Goal: Transaction & Acquisition: Purchase product/service

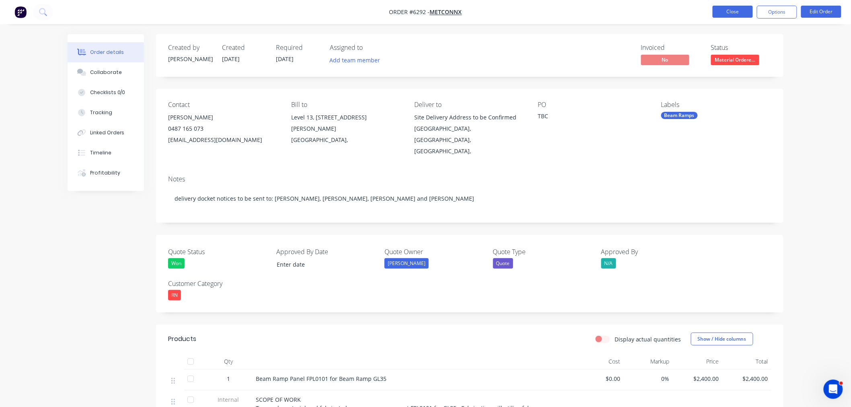
click at [739, 13] on button "Close" at bounding box center [733, 12] width 40 height 12
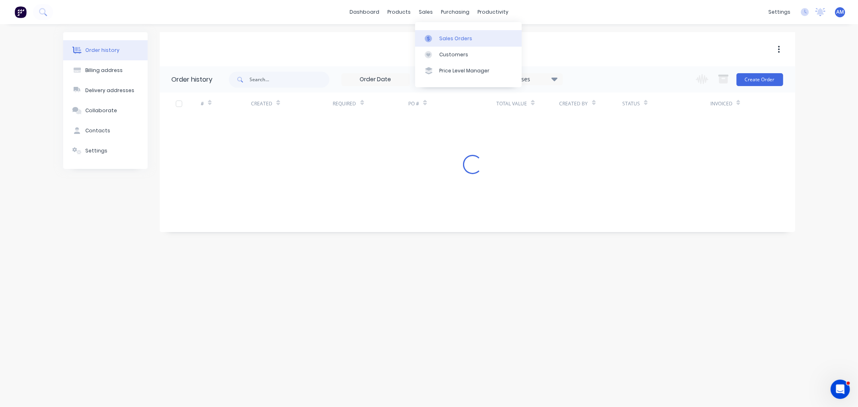
click at [433, 37] on div at bounding box center [431, 38] width 12 height 7
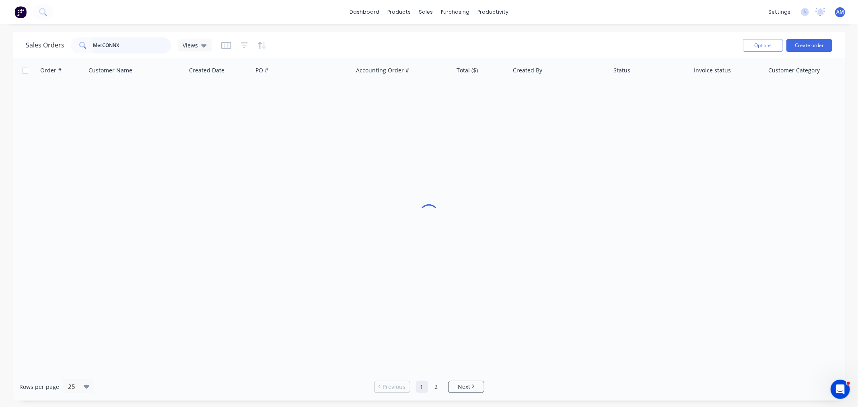
click at [130, 51] on input "MetCONNX" at bounding box center [132, 45] width 78 height 16
drag, startPoint x: 111, startPoint y: 50, endPoint x: 62, endPoint y: 55, distance: 49.3
click at [62, 55] on div "Sales Orders MetCONNX Views Options Create order" at bounding box center [429, 45] width 832 height 26
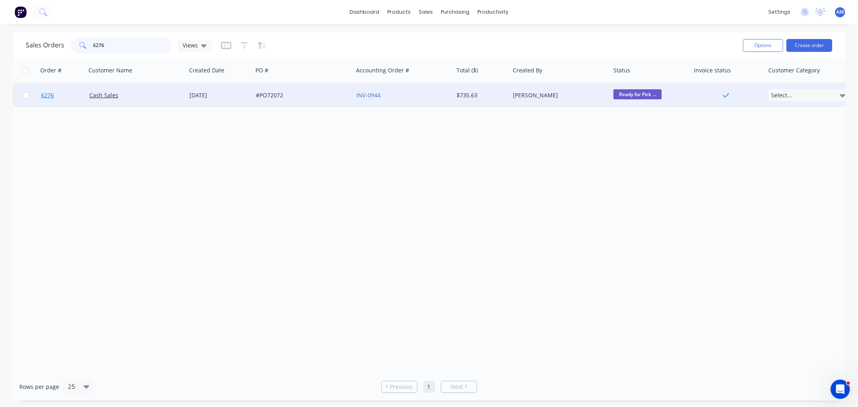
type input "6276"
click at [69, 94] on link "6276" at bounding box center [65, 95] width 48 height 24
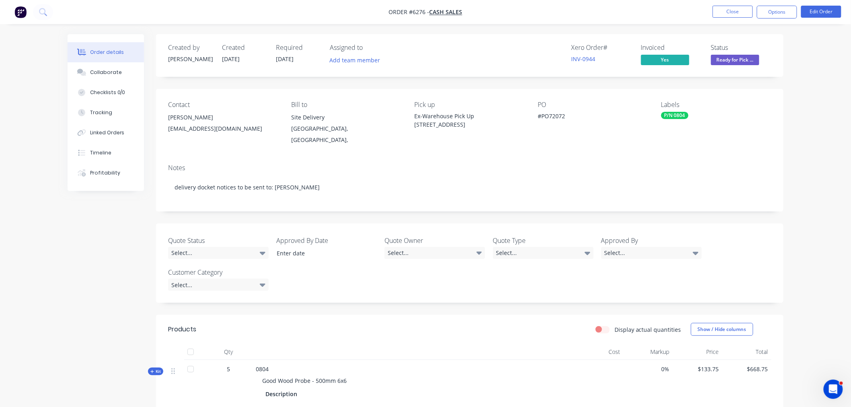
click at [725, 57] on span "Ready for Pick ..." at bounding box center [735, 60] width 48 height 10
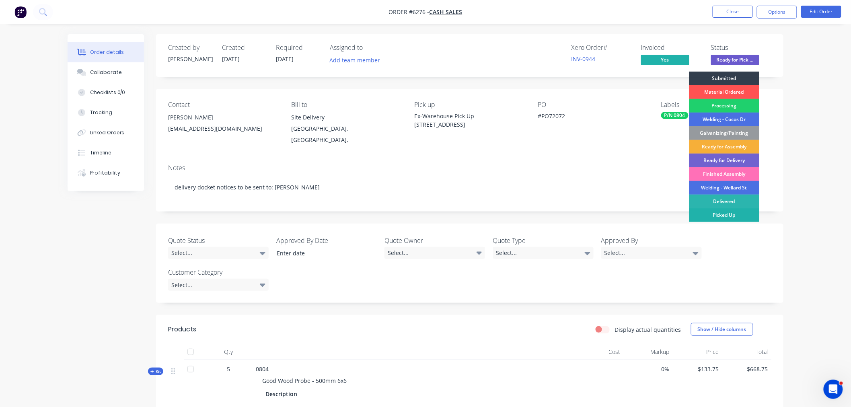
click at [724, 214] on div "Picked Up" at bounding box center [724, 215] width 70 height 14
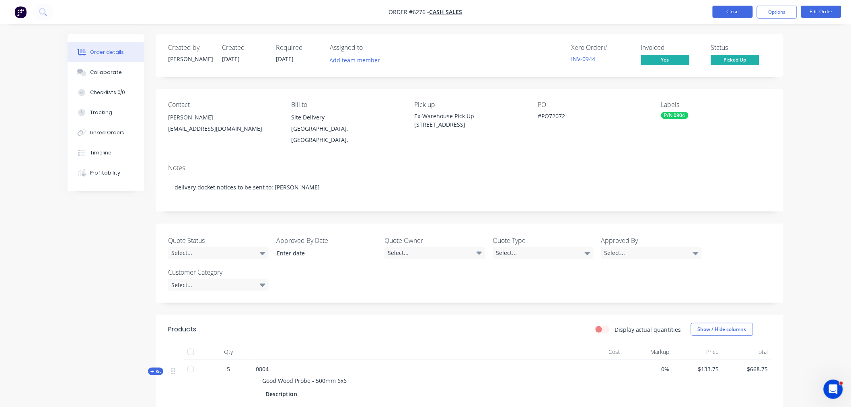
click at [744, 10] on button "Close" at bounding box center [733, 12] width 40 height 12
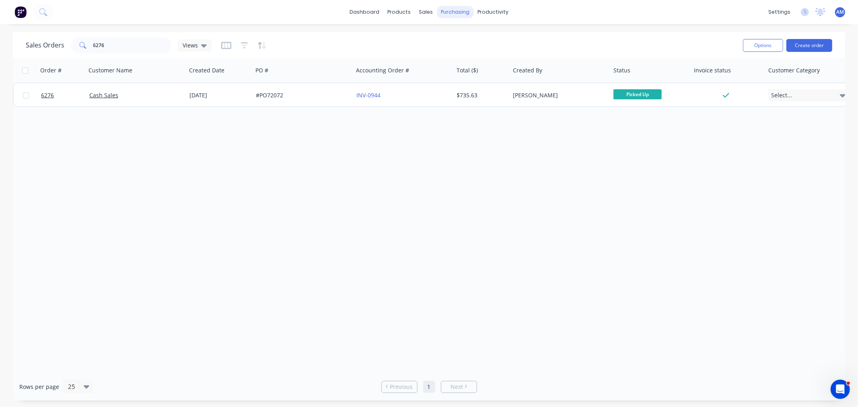
click at [459, 13] on div "purchasing" at bounding box center [455, 12] width 37 height 12
click at [468, 33] on link "Purchase Orders" at bounding box center [489, 38] width 107 height 16
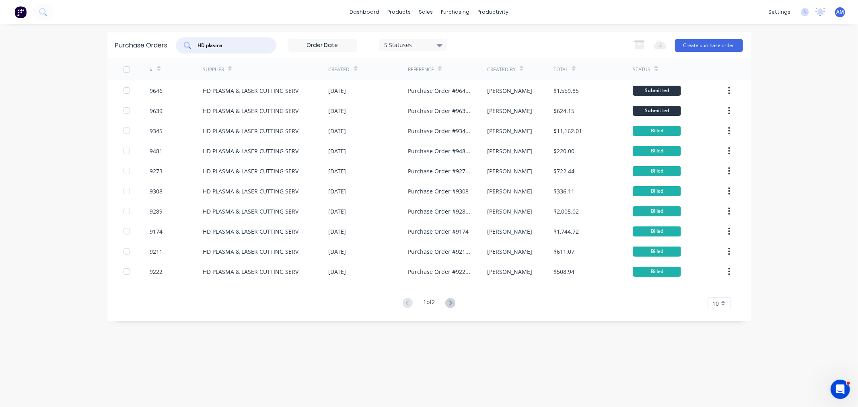
click at [179, 49] on div "HD plasma" at bounding box center [226, 45] width 101 height 16
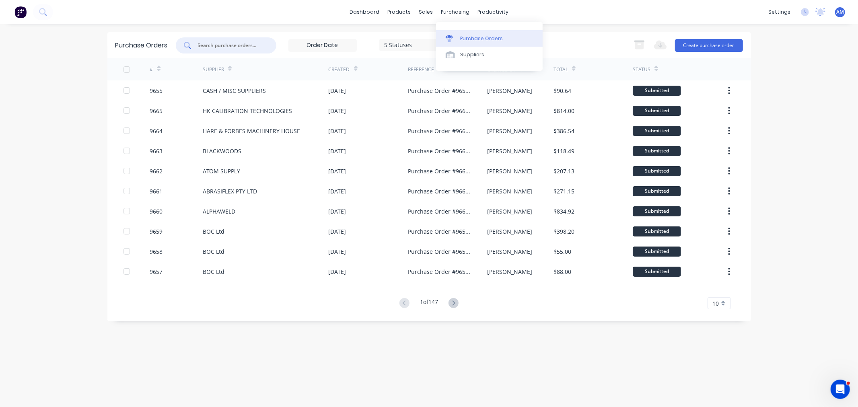
click at [461, 35] on div "Purchase Orders" at bounding box center [481, 38] width 43 height 7
click at [706, 41] on button "Create purchase order" at bounding box center [709, 45] width 68 height 13
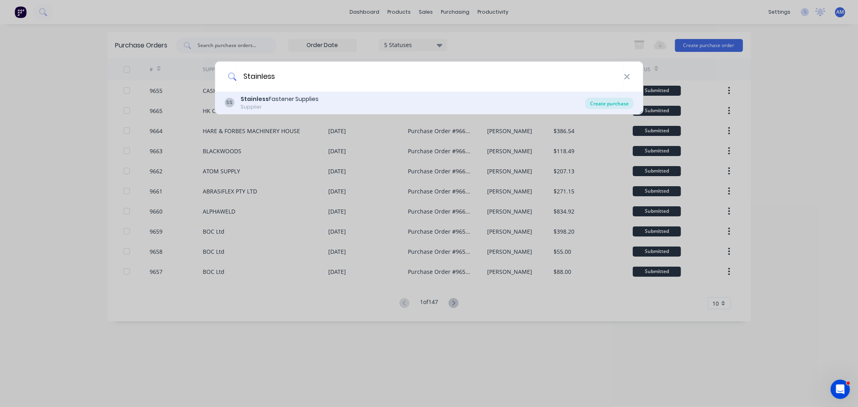
type input "Stainless"
click at [614, 98] on div "Create purchase" at bounding box center [609, 103] width 48 height 11
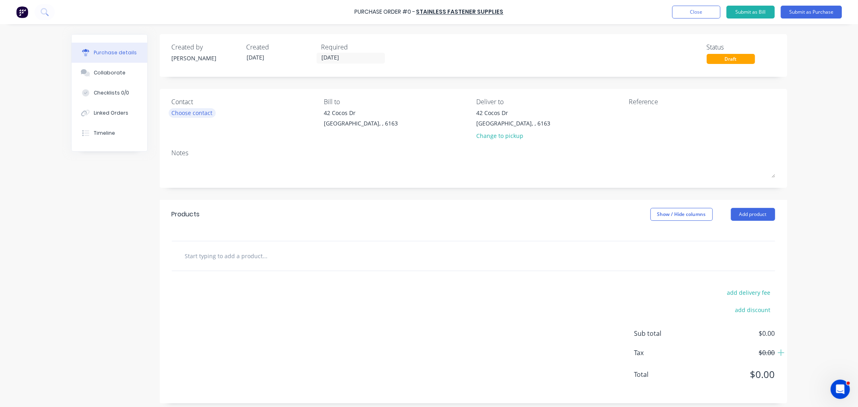
click at [198, 114] on div "Choose contact" at bounding box center [192, 113] width 41 height 8
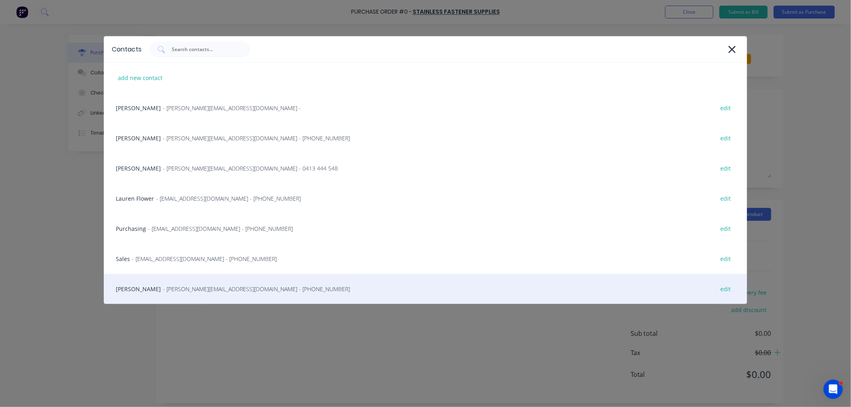
click at [163, 288] on span "- [PERSON_NAME][EMAIL_ADDRESS][DOMAIN_NAME] - [PHONE_NUMBER]" at bounding box center [256, 289] width 187 height 8
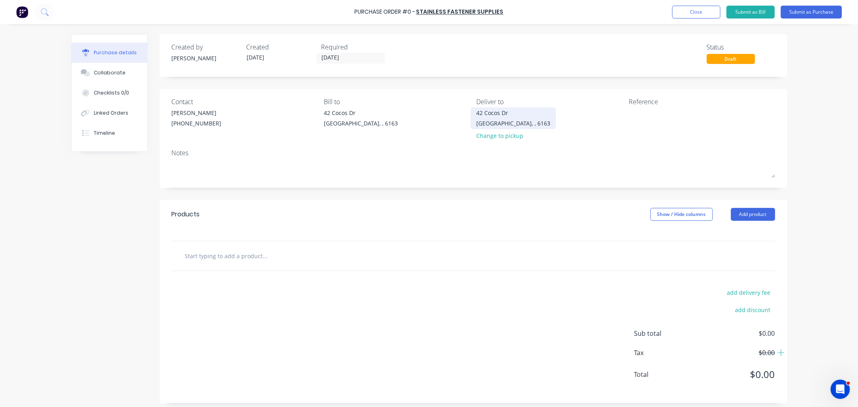
click at [497, 114] on div "42 Cocos Dr" at bounding box center [513, 113] width 74 height 8
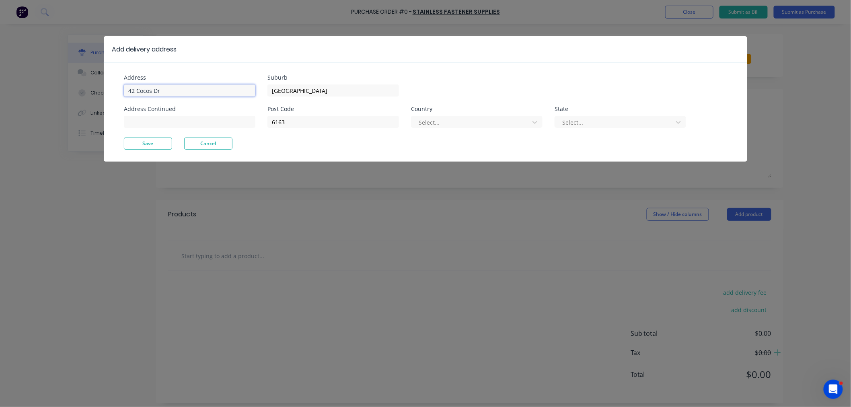
click at [171, 86] on input "42 Cocos Dr" at bounding box center [190, 90] width 132 height 12
drag, startPoint x: 148, startPoint y: 93, endPoint x: 24, endPoint y: 102, distance: 124.3
click at [24, 102] on div "Add delivery address Address [GEOGRAPHIC_DATA] Address Continued Suburb [GEOGRA…" at bounding box center [425, 203] width 851 height 407
type input "[STREET_ADDRESS]"
click at [452, 123] on div at bounding box center [471, 122] width 107 height 10
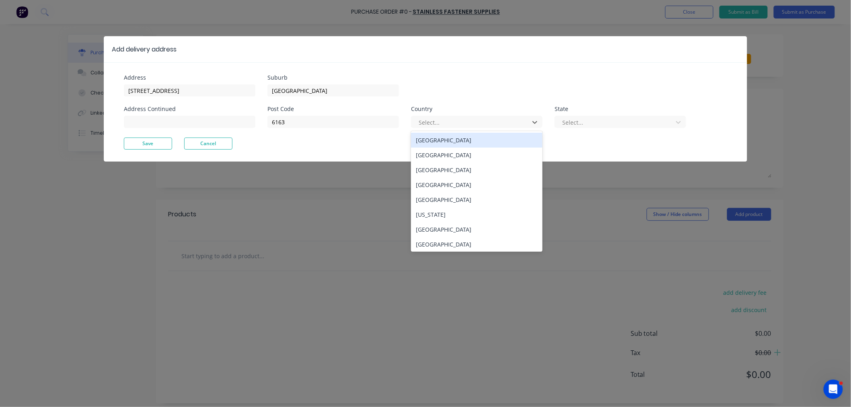
click at [439, 143] on div "[GEOGRAPHIC_DATA]" at bounding box center [477, 140] width 132 height 15
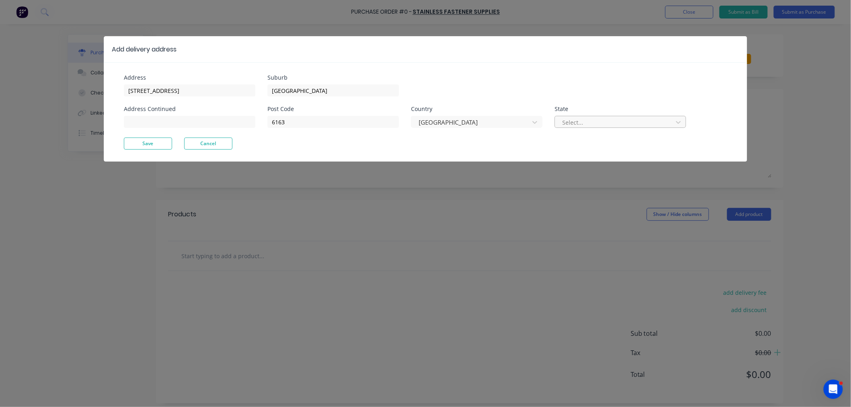
click at [600, 120] on div at bounding box center [615, 122] width 107 height 10
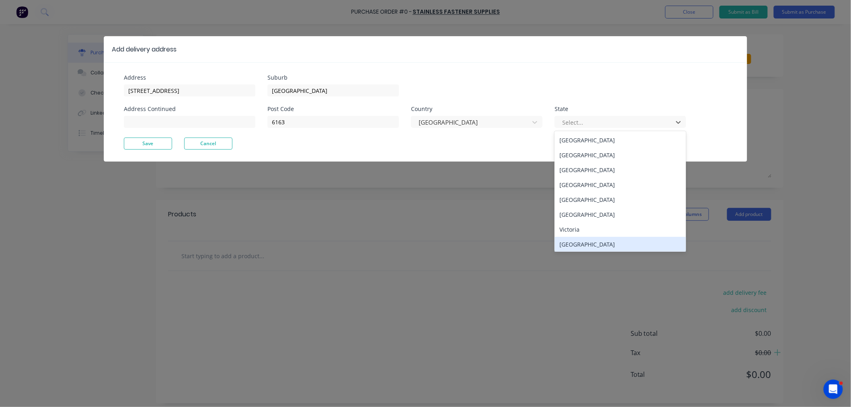
click at [582, 250] on div "[GEOGRAPHIC_DATA]" at bounding box center [621, 244] width 132 height 15
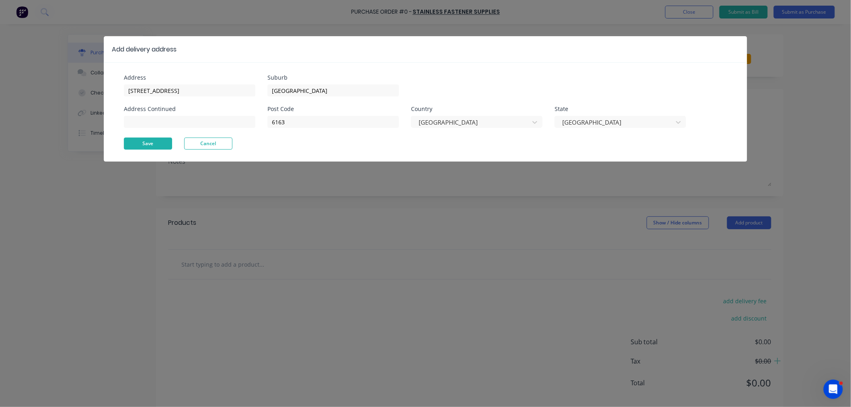
click at [149, 142] on button "Save" at bounding box center [148, 144] width 48 height 12
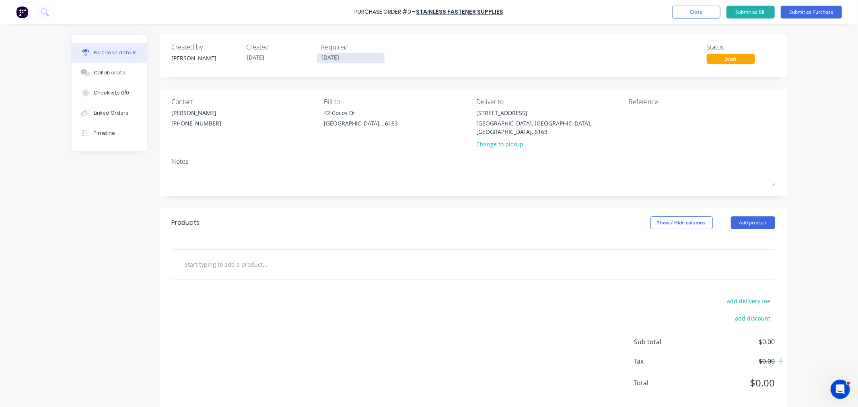
click at [334, 59] on input "[DATE]" at bounding box center [351, 58] width 68 height 10
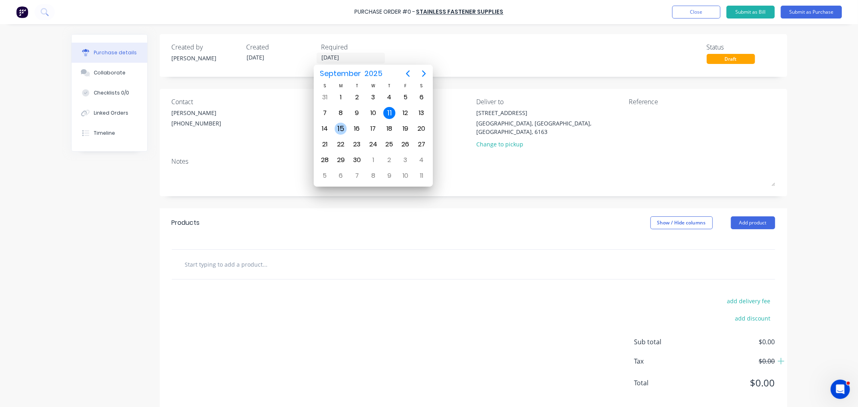
click at [338, 128] on div "15" at bounding box center [341, 129] width 12 height 12
type input "[DATE]"
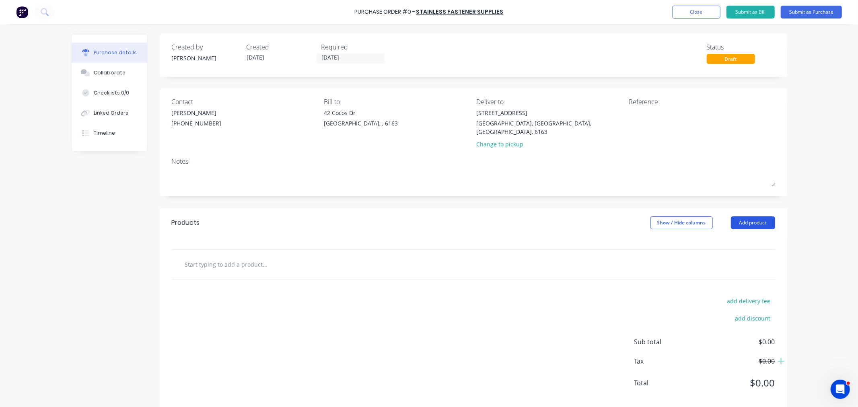
click at [737, 216] on button "Add product" at bounding box center [753, 222] width 44 height 13
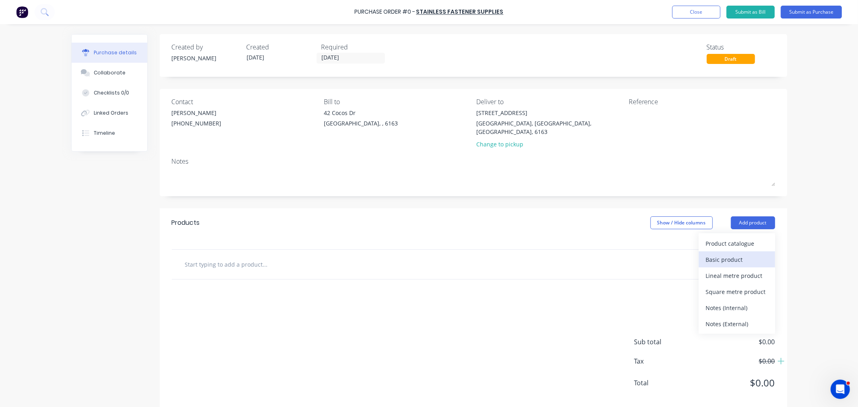
click at [734, 254] on div "Basic product" at bounding box center [737, 260] width 62 height 12
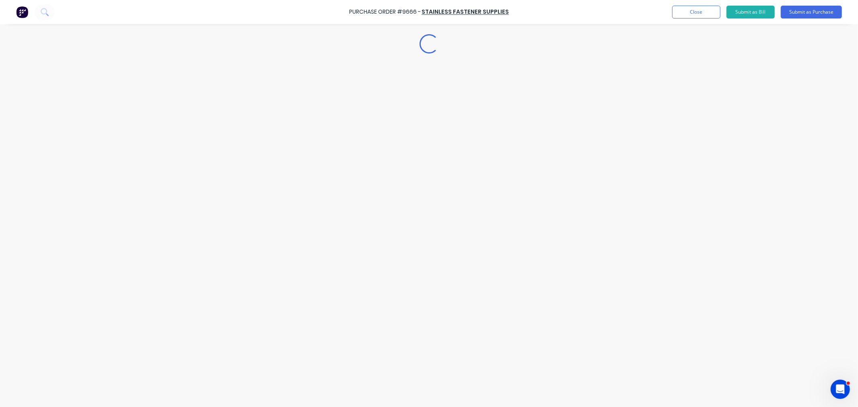
click at [743, 216] on div "Loading..." at bounding box center [429, 191] width 732 height 367
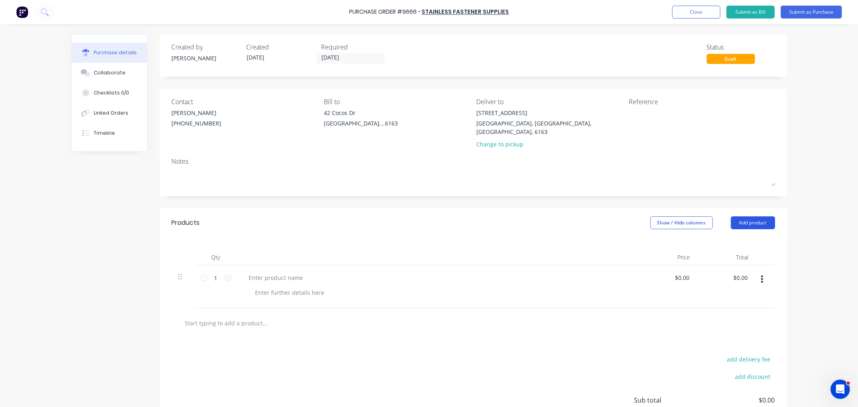
click at [741, 217] on button "Add product" at bounding box center [753, 222] width 44 height 13
click at [733, 254] on div "Basic product" at bounding box center [737, 260] width 62 height 12
click at [738, 217] on button "Add product" at bounding box center [753, 222] width 44 height 13
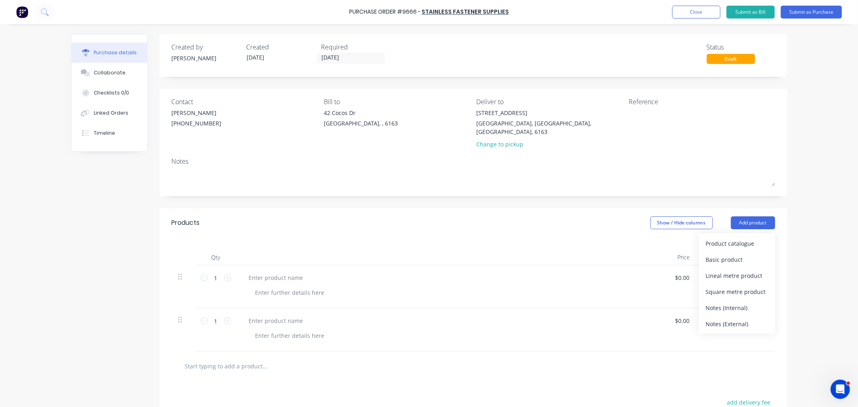
click at [737, 251] on button "Basic product" at bounding box center [737, 259] width 76 height 16
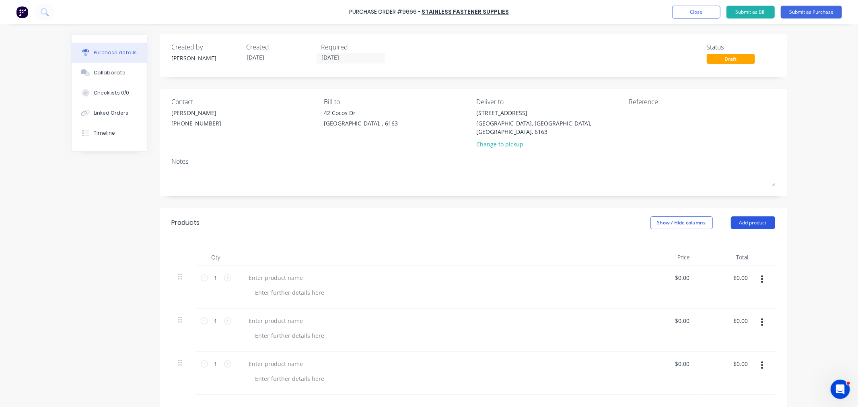
click at [741, 216] on button "Add product" at bounding box center [753, 222] width 44 height 13
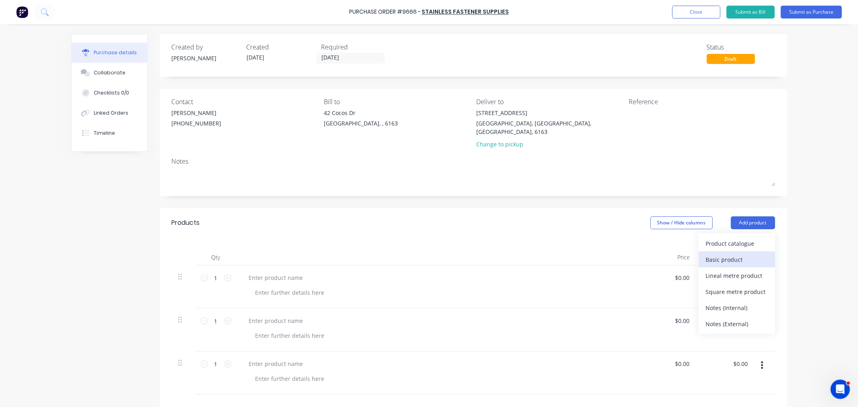
drag, startPoint x: 736, startPoint y: 256, endPoint x: 739, endPoint y: 231, distance: 25.9
click at [736, 256] on div "Basic product" at bounding box center [737, 260] width 62 height 12
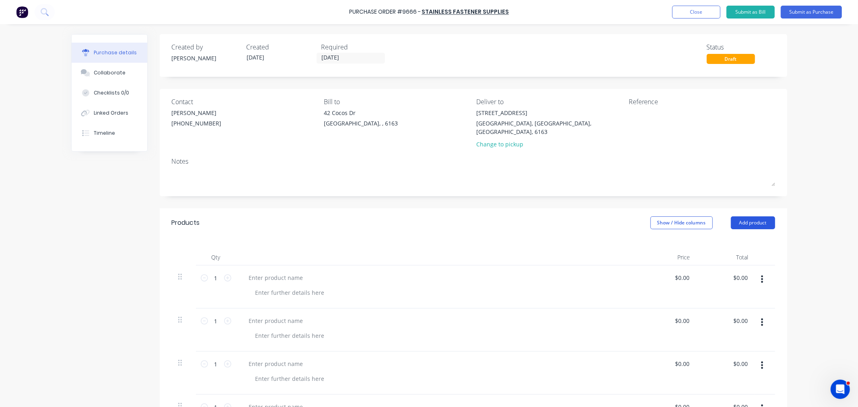
click at [741, 216] on button "Add product" at bounding box center [753, 222] width 44 height 13
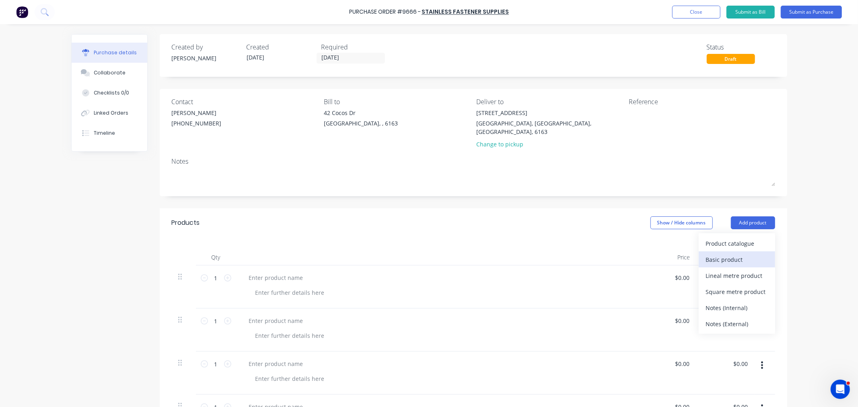
click at [735, 254] on div "Basic product" at bounding box center [737, 260] width 62 height 12
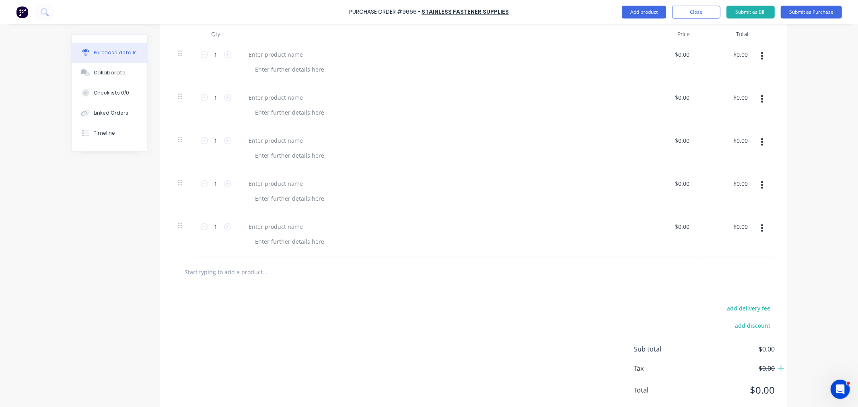
scroll to position [134, 0]
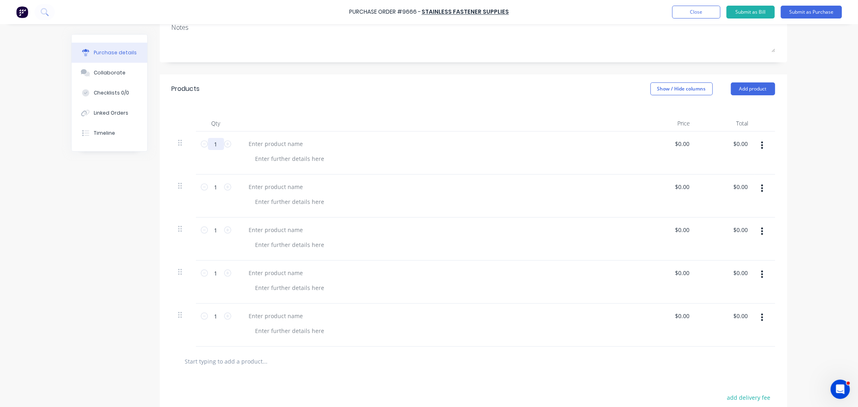
drag, startPoint x: 214, startPoint y: 134, endPoint x: 190, endPoint y: 139, distance: 24.6
click at [208, 138] on input "1" at bounding box center [216, 144] width 16 height 12
click at [262, 138] on div at bounding box center [276, 144] width 67 height 12
click at [216, 138] on input "1" at bounding box center [216, 144] width 16 height 12
type input "260"
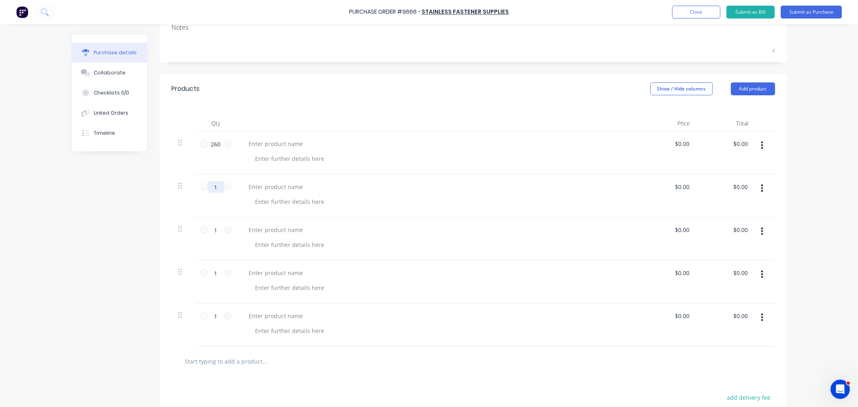
click at [214, 181] on input "1" at bounding box center [216, 187] width 16 height 12
type input "150"
click at [212, 224] on input "1" at bounding box center [216, 230] width 16 height 12
type input "275"
click at [212, 267] on input "1" at bounding box center [216, 273] width 16 height 12
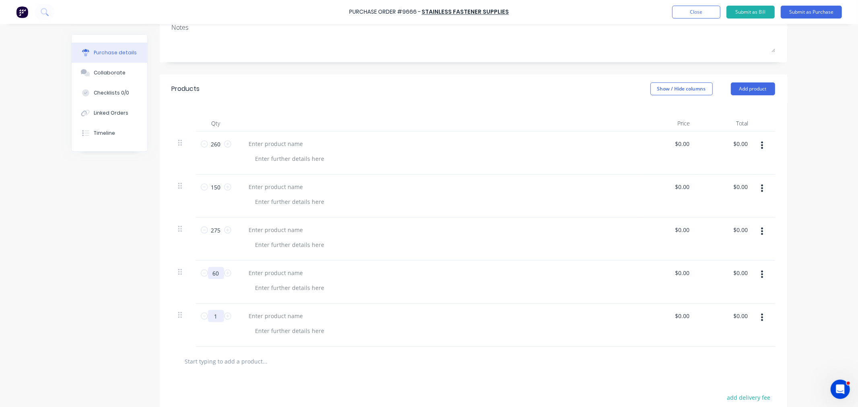
type input "60"
drag, startPoint x: 213, startPoint y: 304, endPoint x: 214, endPoint y: 309, distance: 5.2
click at [213, 310] on input "1" at bounding box center [216, 316] width 16 height 12
type input "745"
click at [256, 139] on div at bounding box center [276, 144] width 67 height 12
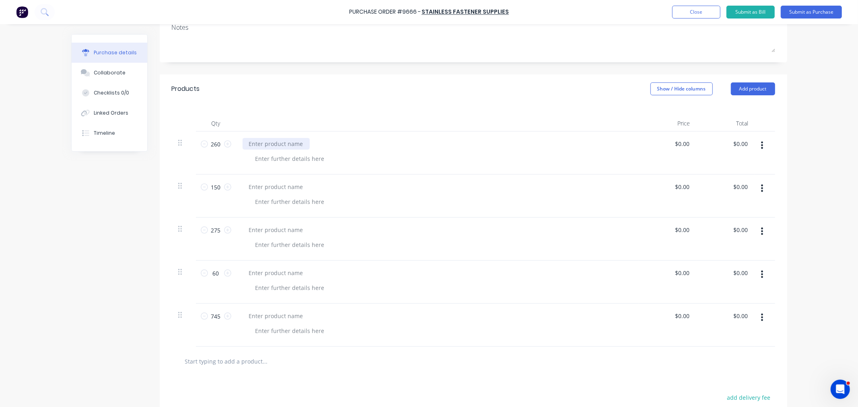
click at [274, 138] on div at bounding box center [276, 144] width 67 height 12
paste div
click at [286, 181] on div at bounding box center [276, 187] width 67 height 12
paste div
click at [264, 224] on div at bounding box center [276, 230] width 67 height 12
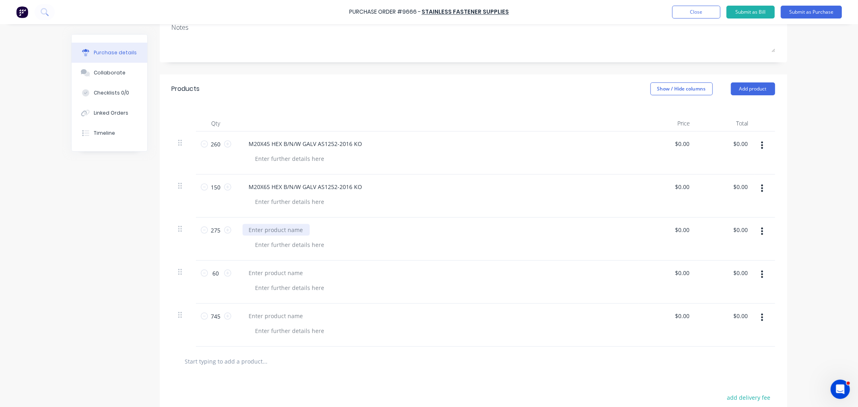
paste div
click at [268, 267] on div at bounding box center [276, 273] width 67 height 12
paste div
click at [264, 310] on div at bounding box center [276, 316] width 67 height 12
paste div
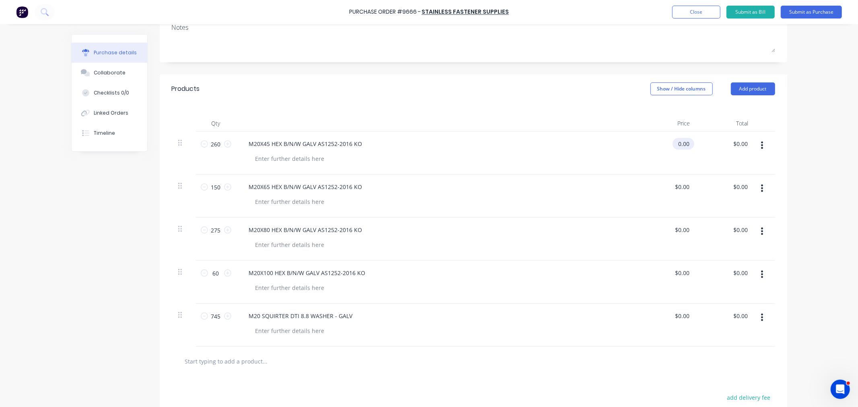
click at [676, 138] on input "0.00" at bounding box center [682, 144] width 19 height 12
type input "$0.00"
type input "0.00"
type input "$0.00"
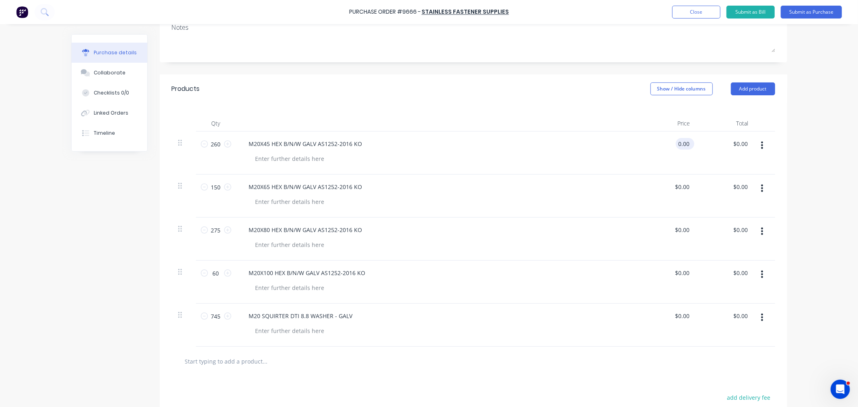
click at [676, 139] on input "0.00" at bounding box center [683, 144] width 15 height 12
drag, startPoint x: 674, startPoint y: 134, endPoint x: 707, endPoint y: 139, distance: 33.3
click at [709, 135] on div "260 260 M20X45 HEX B/N/W GALV AS1252-2016 KO 0.00 0.00 $0.00 $0.00" at bounding box center [473, 153] width 603 height 43
type input "$1.12"
type input "$291.20"
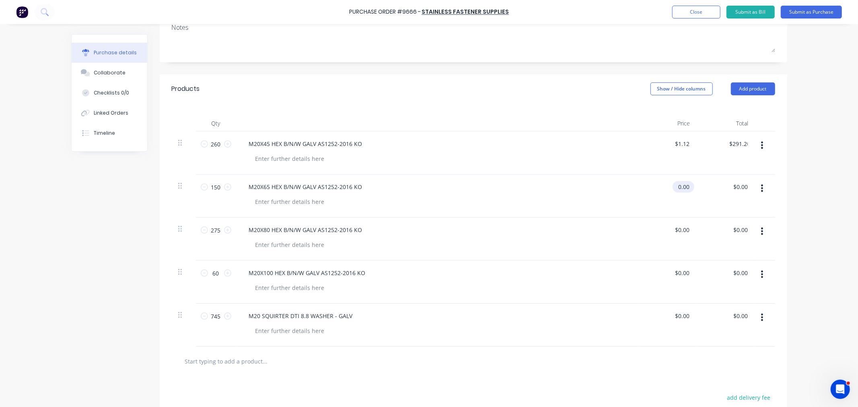
click at [675, 181] on input "0.00" at bounding box center [682, 187] width 19 height 12
drag, startPoint x: 687, startPoint y: 179, endPoint x: 664, endPoint y: 179, distance: 23.3
click at [664, 179] on div "0.00 0.00" at bounding box center [667, 196] width 58 height 43
type input "$1.22"
type input "$183.00"
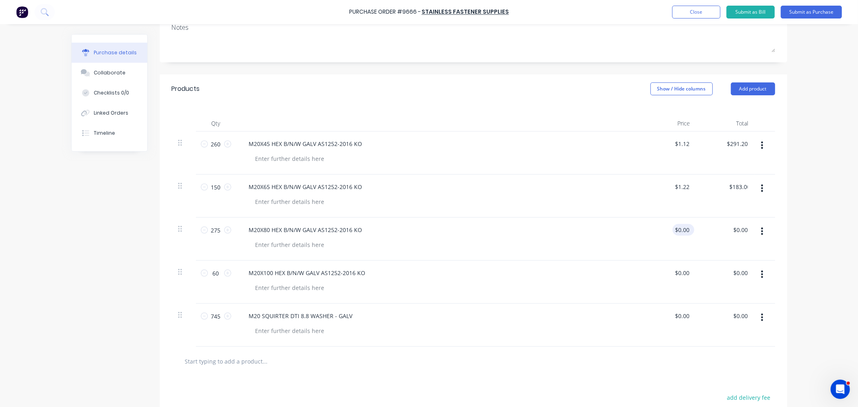
drag, startPoint x: 679, startPoint y: 215, endPoint x: 684, endPoint y: 222, distance: 8.9
click at [679, 218] on div "$0.00 $0.00" at bounding box center [667, 239] width 58 height 43
drag, startPoint x: 678, startPoint y: 220, endPoint x: 652, endPoint y: 221, distance: 25.4
click at [652, 221] on div "0.00 0.00" at bounding box center [667, 239] width 58 height 43
type input "$1.41"
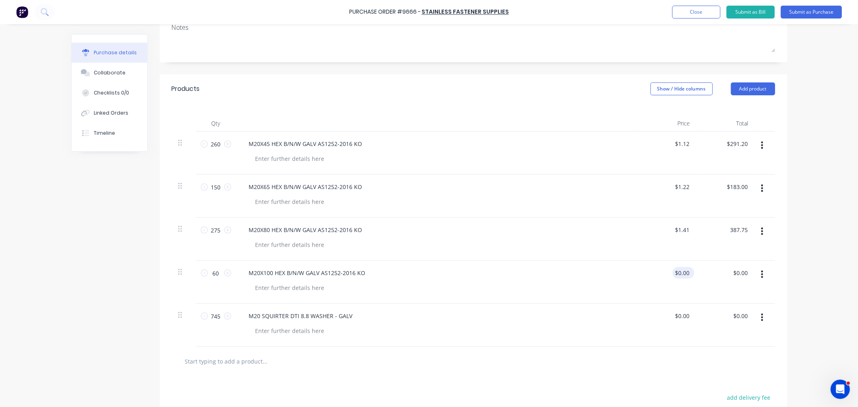
type input "$387.75"
drag, startPoint x: 686, startPoint y: 266, endPoint x: 643, endPoint y: 267, distance: 42.7
click at [643, 267] on div "0.00 0.00" at bounding box center [667, 282] width 58 height 43
type input "$1.62"
type input "$97.20"
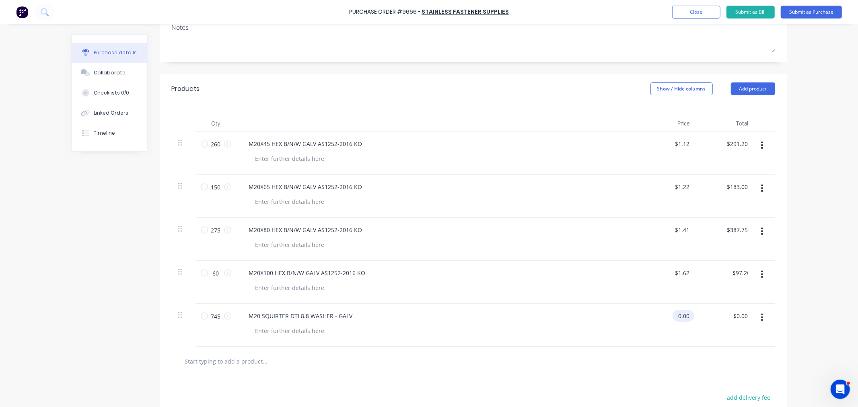
click at [675, 310] on input "0.00" at bounding box center [682, 316] width 19 height 12
drag, startPoint x: 687, startPoint y: 307, endPoint x: 656, endPoint y: 312, distance: 31.0
click at [656, 312] on div "0.00 0.00" at bounding box center [667, 325] width 58 height 43
type input "$2.28"
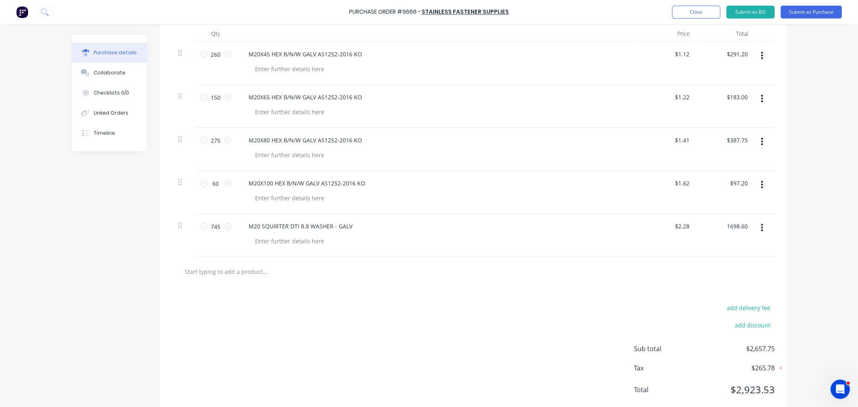
scroll to position [236, 0]
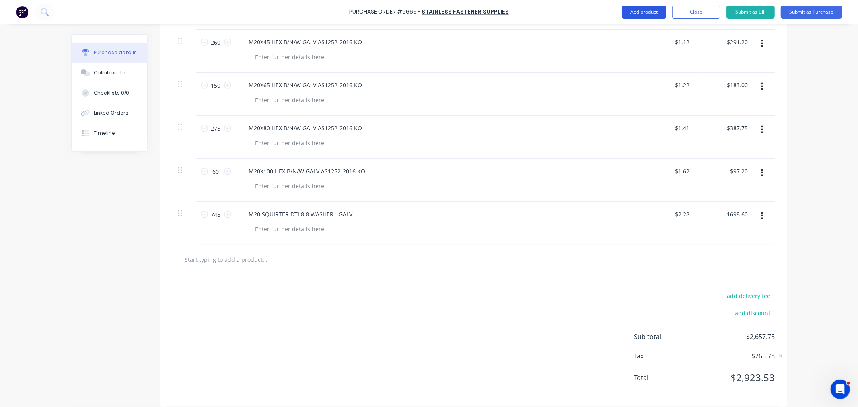
type input "$1,698.60"
click at [634, 14] on button "Add product" at bounding box center [644, 12] width 44 height 13
click at [626, 117] on div "Notes (External)" at bounding box center [628, 113] width 62 height 12
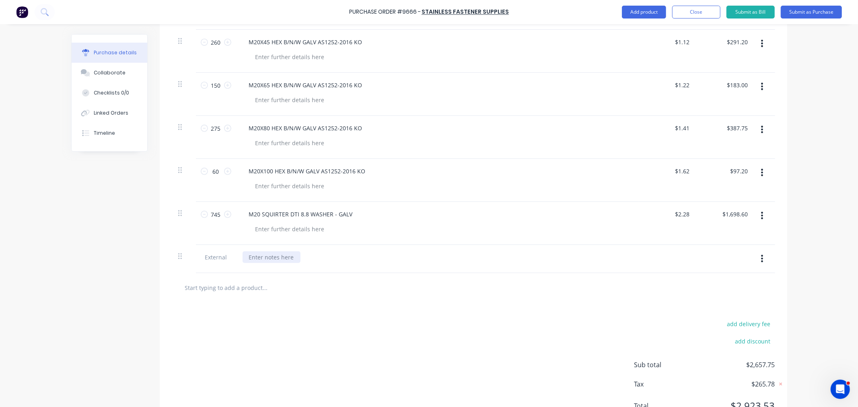
click at [251, 252] on div at bounding box center [272, 257] width 58 height 12
drag, startPoint x: 438, startPoint y: 247, endPoint x: 187, endPoint y: 253, distance: 251.1
click at [187, 253] on div "External CAN THE ABOVE PLEASE BE PACKED IN THE FOLLOWING CONFIGURATION" at bounding box center [473, 259] width 603 height 28
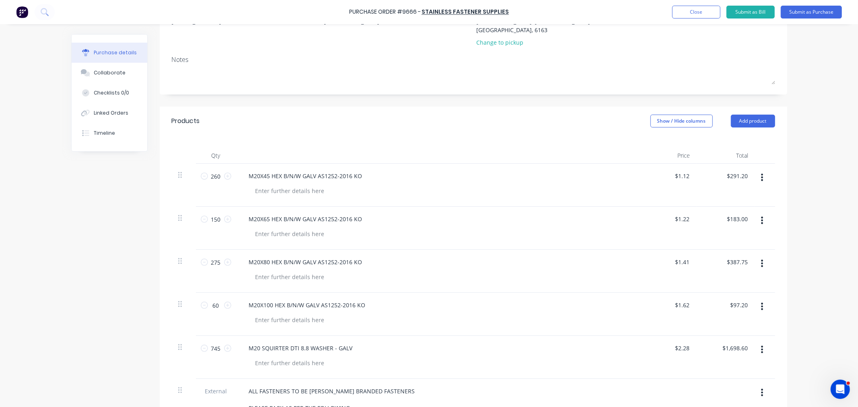
scroll to position [0, 0]
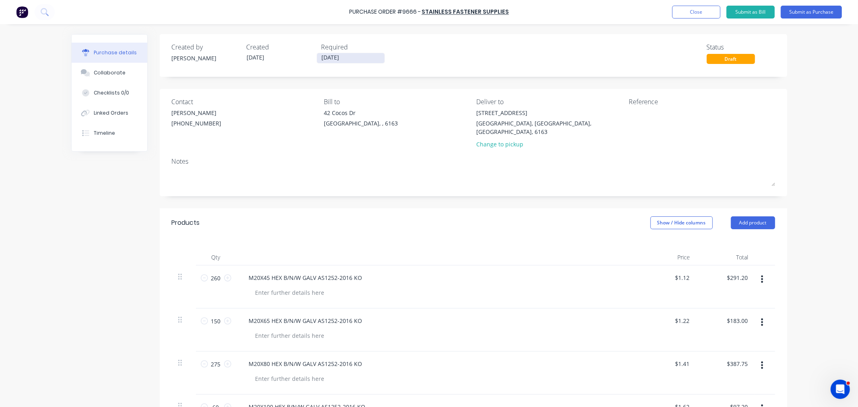
click at [329, 57] on input "[DATE]" at bounding box center [351, 58] width 68 height 10
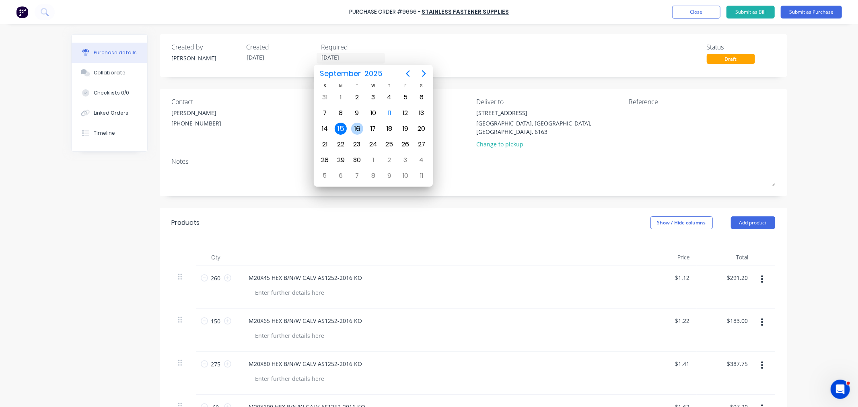
click at [360, 126] on div "16" at bounding box center [357, 129] width 12 height 12
type input "[DATE]"
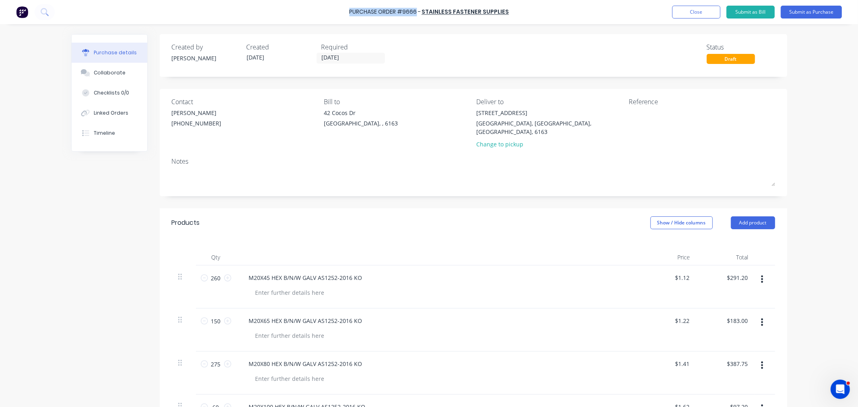
drag, startPoint x: 418, startPoint y: 10, endPoint x: 352, endPoint y: 12, distance: 66.0
click at [352, 12] on div "Purchase Order #9666 -" at bounding box center [385, 12] width 72 height 8
copy div "Purchase Order #9666"
click at [641, 117] on textarea at bounding box center [679, 118] width 101 height 18
paste textarea "Purchase Order #9666"
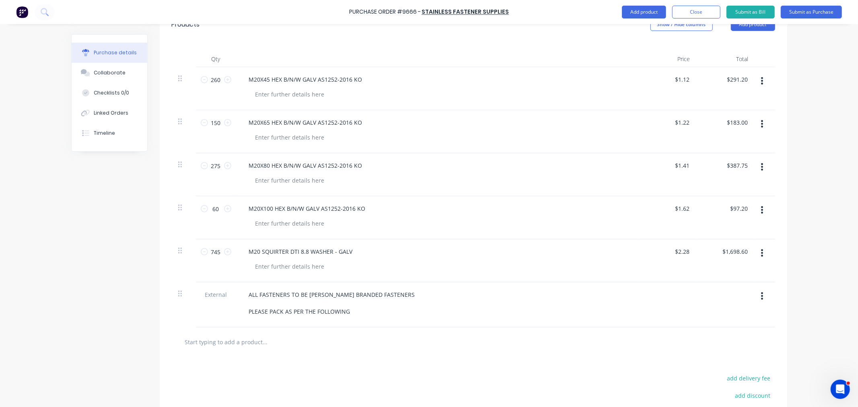
scroll to position [268, 0]
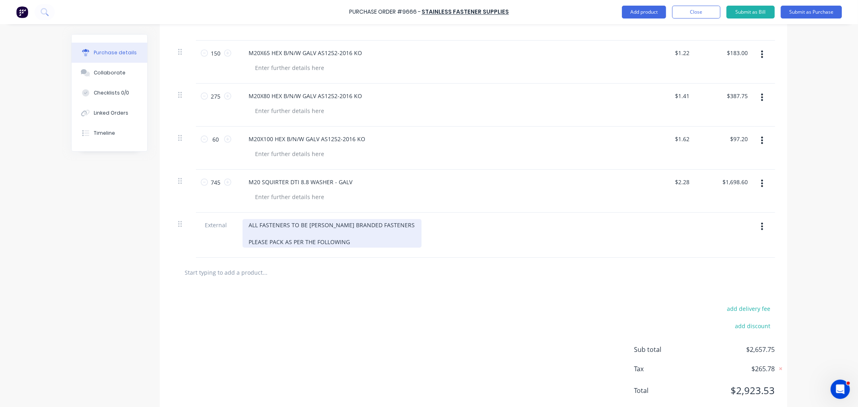
type textarea "Purchase Order #9666"
type textarea "x"
type textarea "Purchase Order #9666"
click at [350, 234] on div "ALL FASTENERS TO BE [PERSON_NAME] BRANDED FASTENERS PLEASE PACK AS PER THE FOLL…" at bounding box center [332, 233] width 179 height 29
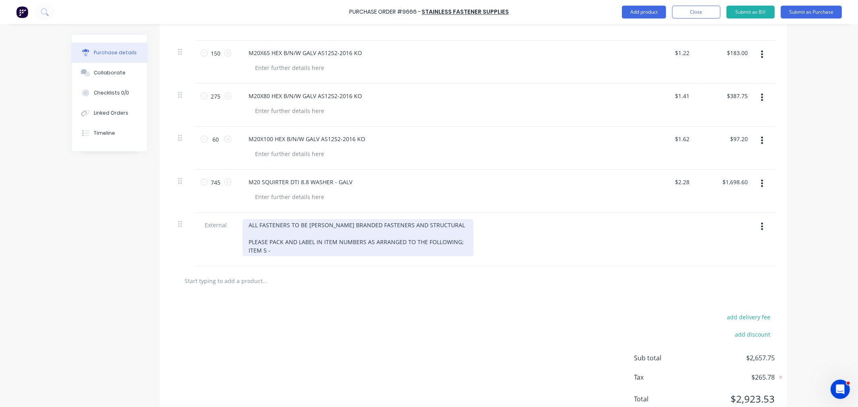
click at [275, 239] on div "ALL FASTENERS TO BE [PERSON_NAME] BRANDED FASTENERS AND STRUCTURAL PLEASE PACK …" at bounding box center [358, 237] width 231 height 37
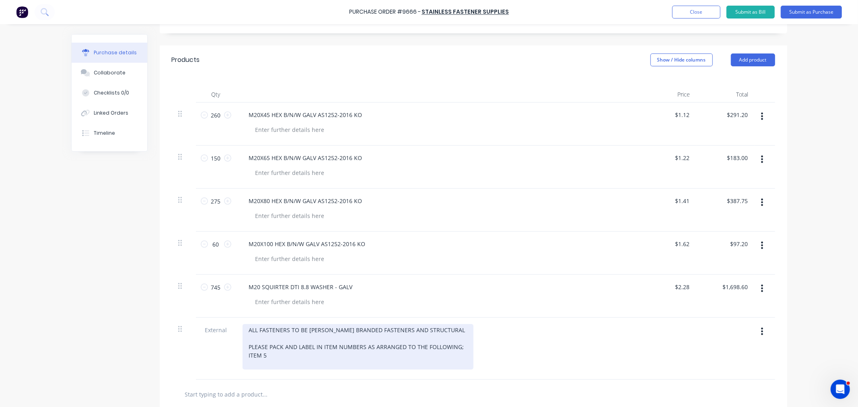
scroll to position [179, 0]
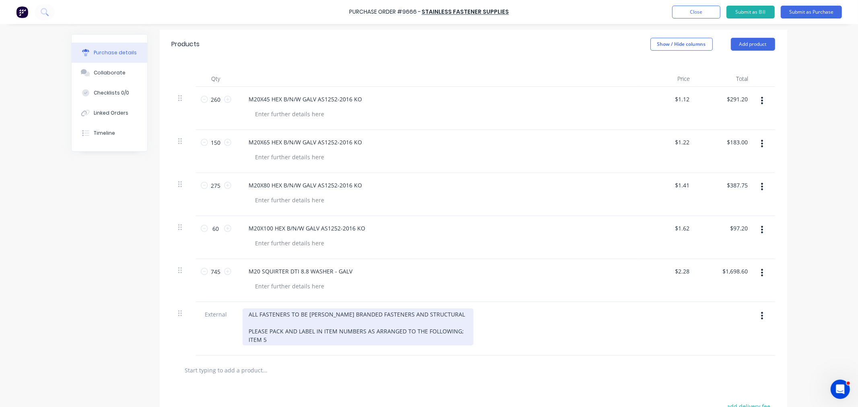
click at [275, 331] on div "ALL FASTENERS TO BE [PERSON_NAME] BRANDED FASTENERS AND STRUCTURAL PLEASE PACK …" at bounding box center [358, 327] width 231 height 37
click at [278, 330] on div "ALL FASTENERS TO BE [PERSON_NAME] BRANDED FASTENERS AND STRUCTURAL PLEASE PACK …" at bounding box center [358, 327] width 231 height 37
type textarea "x"
click at [268, 339] on div "ALL FASTENERS TO BE [PERSON_NAME] BRANDED FASTENERS AND STRUCTURAL PLEASE PACK …" at bounding box center [358, 331] width 231 height 45
click at [403, 339] on div "ALL FASTENERS TO BE [PERSON_NAME] BRANDED FASTENERS AND STRUCTURAL PLEASE PACK …" at bounding box center [358, 331] width 231 height 45
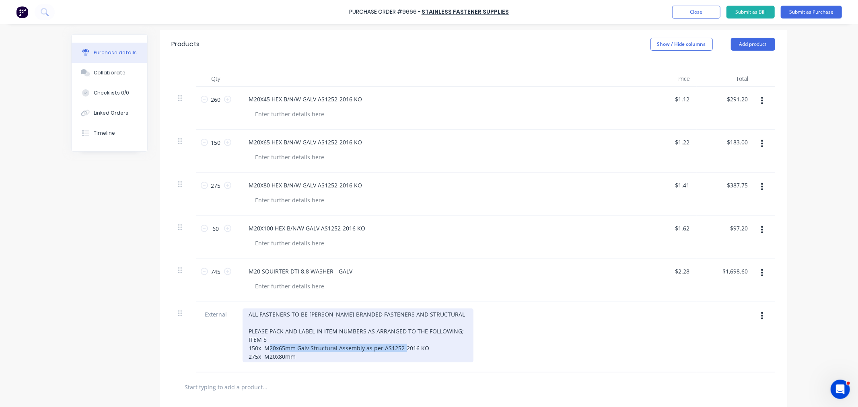
copy div "Galv Structural Assembly as per AS1252-2016 KO"
click at [293, 348] on div "ALL FASTENERS TO BE [PERSON_NAME] BRANDED FASTENERS AND STRUCTURAL PLEASE PACK …" at bounding box center [358, 336] width 231 height 54
click at [426, 346] on div "ALL FASTENERS TO BE [PERSON_NAME] BRANDED FASTENERS AND STRUCTURAL PLEASE PACK …" at bounding box center [358, 336] width 231 height 54
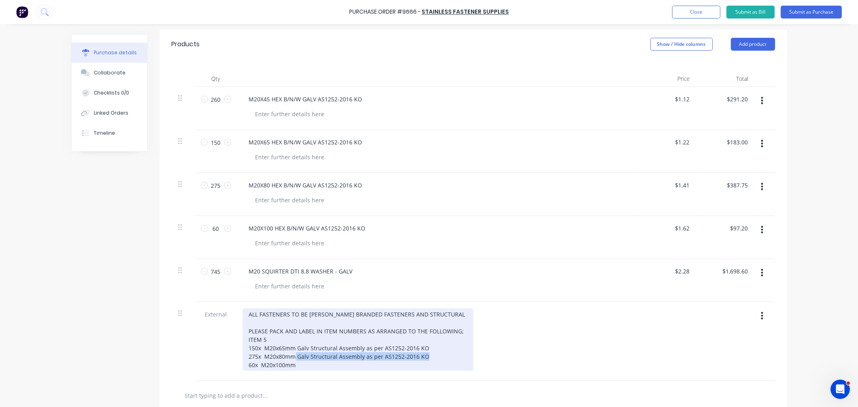
copy div "Galv Structural Assembly as per AS1252-2016 KO"
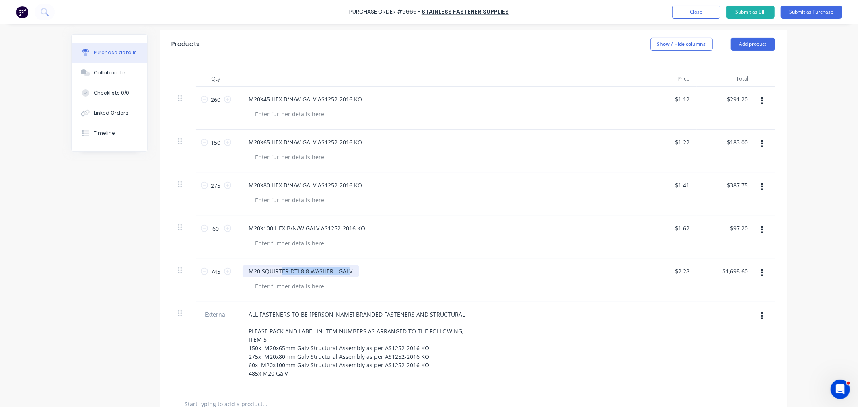
drag, startPoint x: 345, startPoint y: 262, endPoint x: 278, endPoint y: 256, distance: 67.1
click at [278, 259] on div "M20 SQUIRTER DTI 8.8 WASHER - GALV" at bounding box center [437, 280] width 402 height 43
drag, startPoint x: 243, startPoint y: 262, endPoint x: 365, endPoint y: 264, distance: 121.9
click at [365, 266] on div "M20 SQUIRTER DTI 8.8 WASHER - GALV" at bounding box center [437, 272] width 389 height 12
copy div "M20 SQUIRTER DTI 8.8 WASHER - GALV"
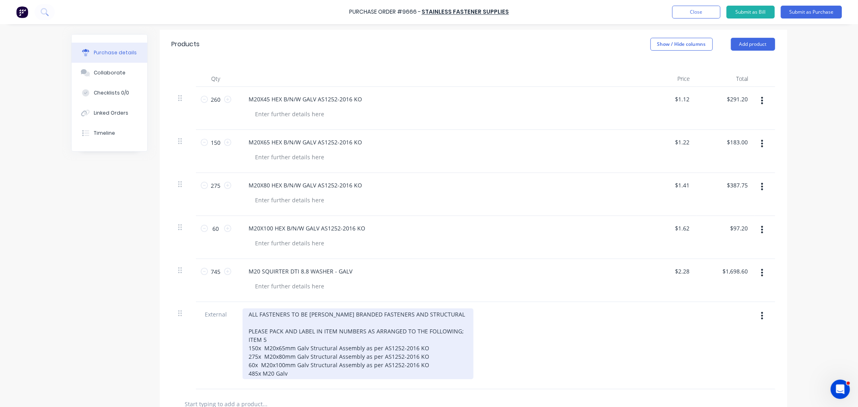
click at [295, 364] on div "ALL FASTENERS TO BE [PERSON_NAME] BRANDED FASTENERS AND STRUCTURAL PLEASE PACK …" at bounding box center [358, 344] width 231 height 71
drag, startPoint x: 260, startPoint y: 364, endPoint x: 295, endPoint y: 369, distance: 35.4
click at [287, 365] on div "ALL FASTENERS TO BE [PERSON_NAME] BRANDED FASTENERS AND STRUCTURAL PLEASE PACK …" at bounding box center [358, 344] width 231 height 71
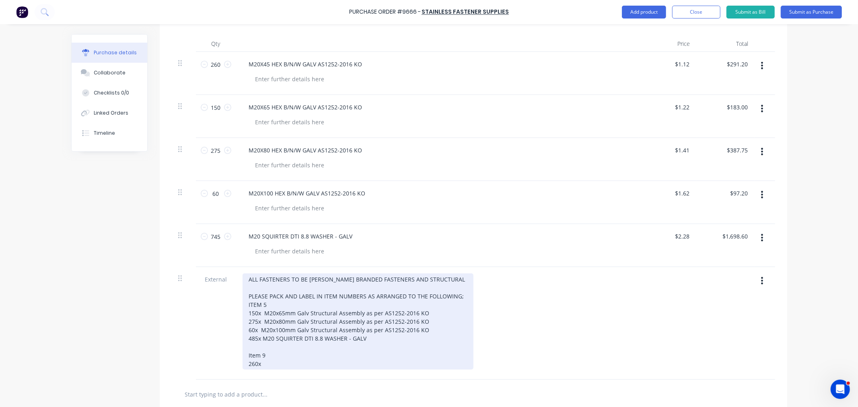
scroll to position [223, 0]
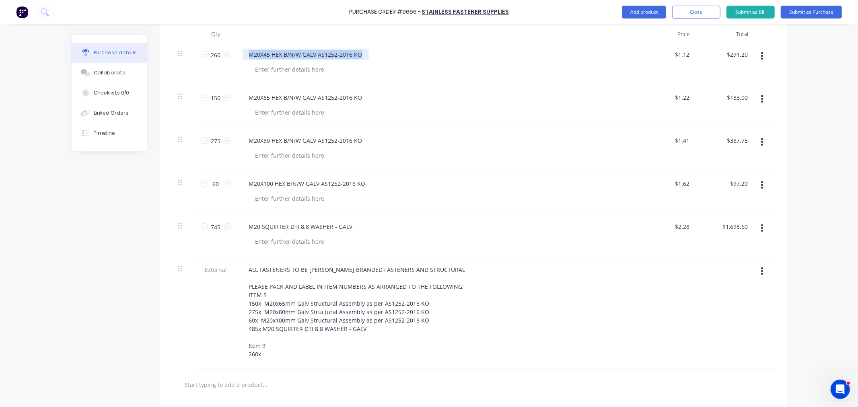
drag, startPoint x: 360, startPoint y: 45, endPoint x: 206, endPoint y: 39, distance: 153.8
click at [206, 42] on div "260 260 M20X45 HEX B/N/W GALV AS1252-2016 KO $1.12 $1.12 $291.20 $291.20" at bounding box center [473, 63] width 603 height 43
copy div "M20X45 HEX B/N/W GALV AS1252-2016 KO"
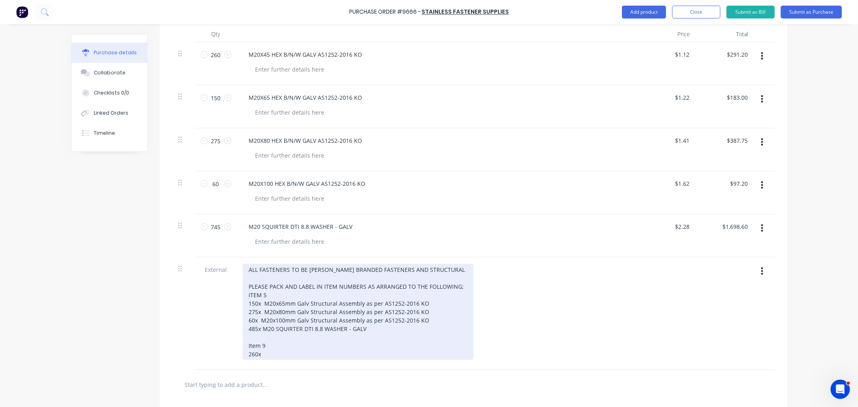
click at [269, 346] on div "ALL FASTENERS TO BE [PERSON_NAME] BRANDED FASTENERS AND STRUCTURAL PLEASE PACK …" at bounding box center [358, 312] width 231 height 96
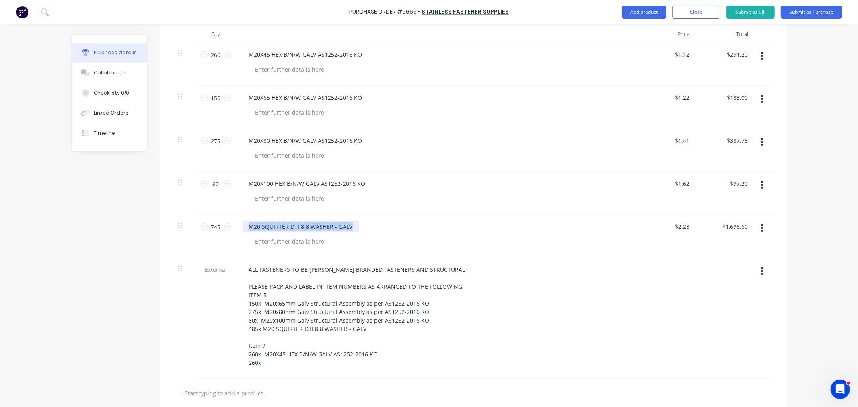
drag, startPoint x: 340, startPoint y: 216, endPoint x: 227, endPoint y: 214, distance: 112.7
click at [227, 214] on div "745 745 M20 SQUIRTER DTI 8.8 WASHER - GALV $2.28 $2.28 $1,698.60 $1,698.60" at bounding box center [473, 235] width 603 height 43
copy div "M20 SQUIRTER DTI 8.8 WASHER - GALV"
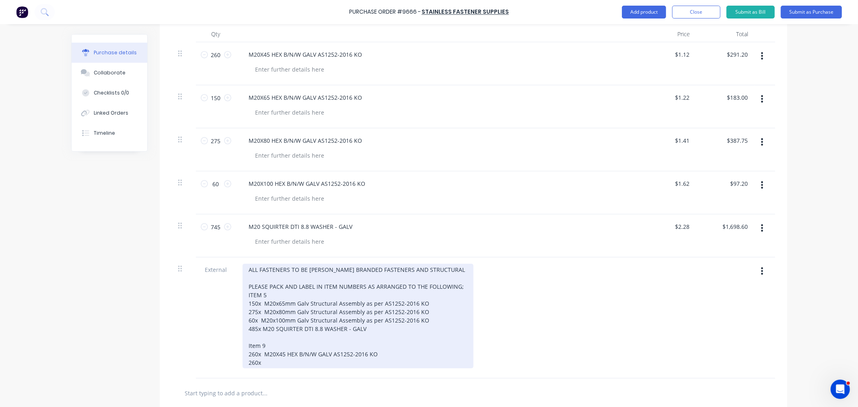
click at [270, 354] on div "ALL FASTENERS TO BE [PERSON_NAME] BRANDED FASTENERS AND STRUCTURAL PLEASE PACK …" at bounding box center [358, 316] width 231 height 105
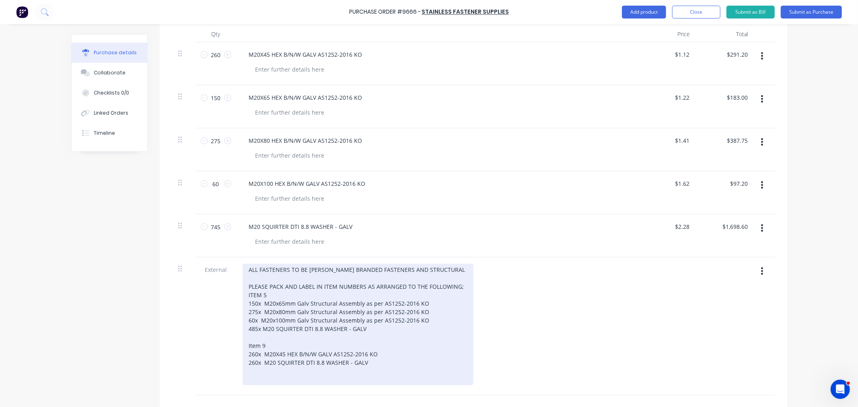
type textarea "x"
